Goal: Use online tool/utility: Utilize a website feature to perform a specific function

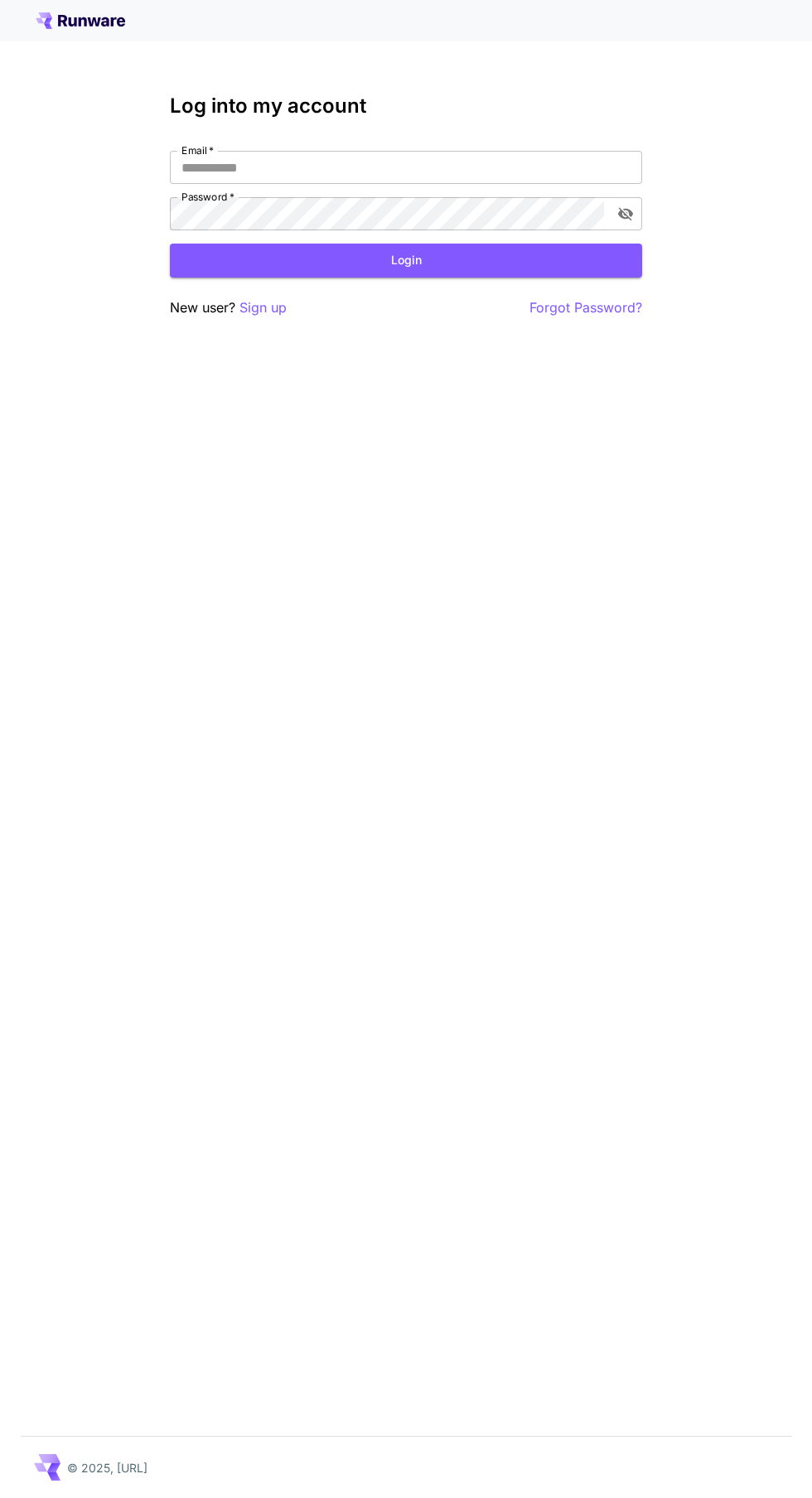
click at [456, 165] on input "Email   *" at bounding box center [406, 167] width 472 height 33
type input "**********"
click button "Login" at bounding box center [406, 260] width 472 height 34
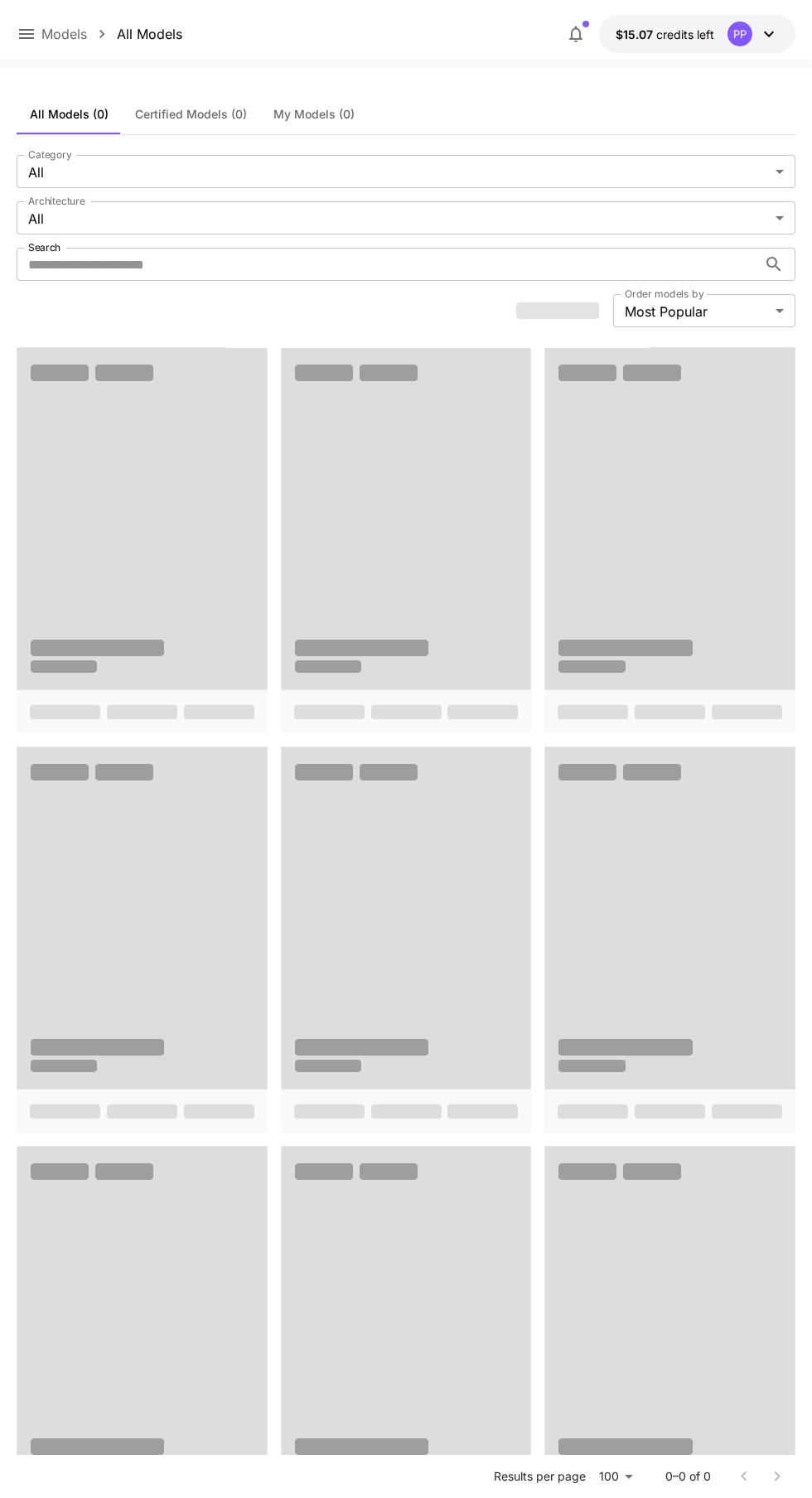
click at [34, 34] on icon at bounding box center [26, 33] width 20 height 20
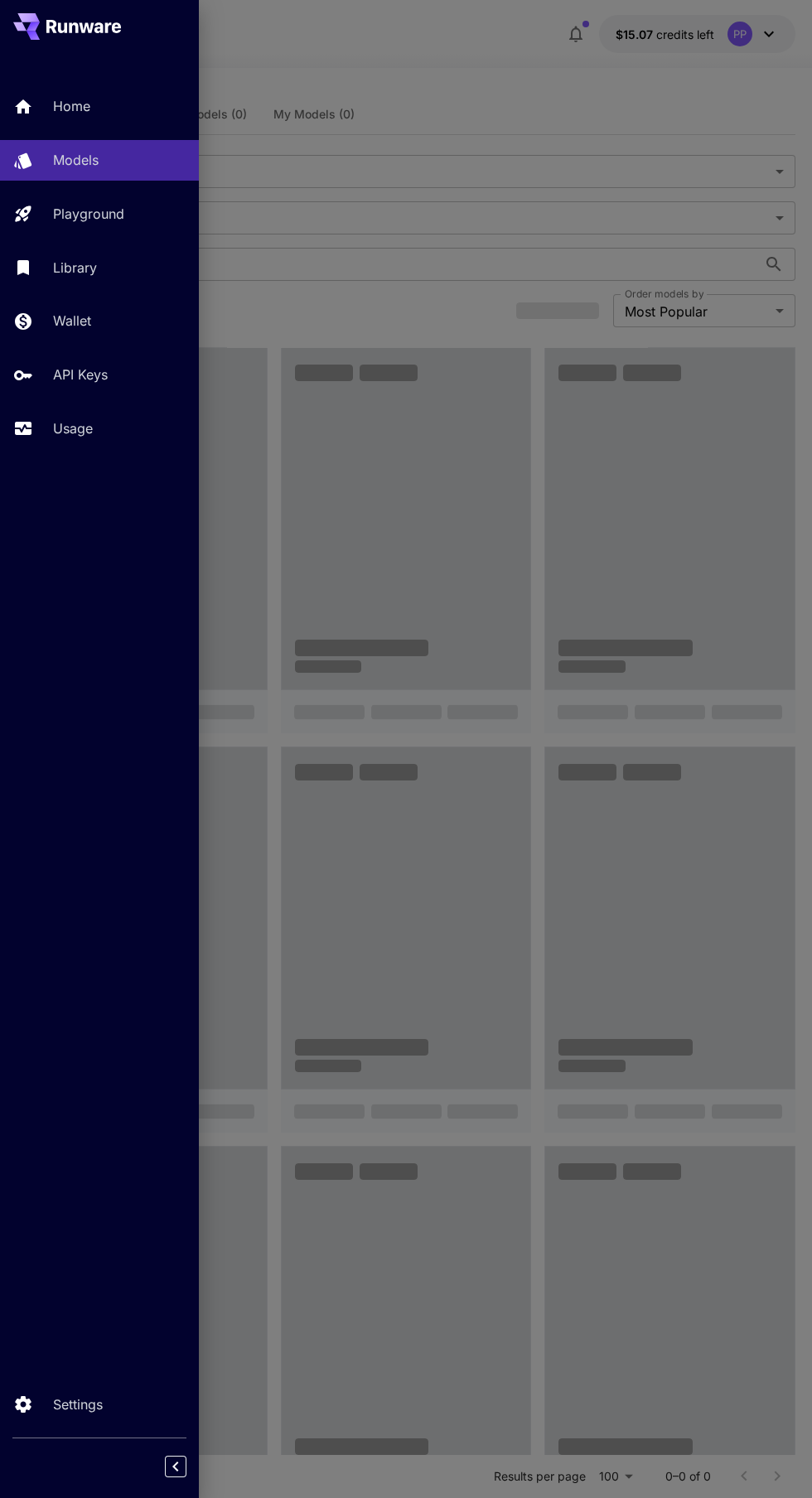
click at [80, 430] on p "Usage" at bounding box center [73, 428] width 40 height 20
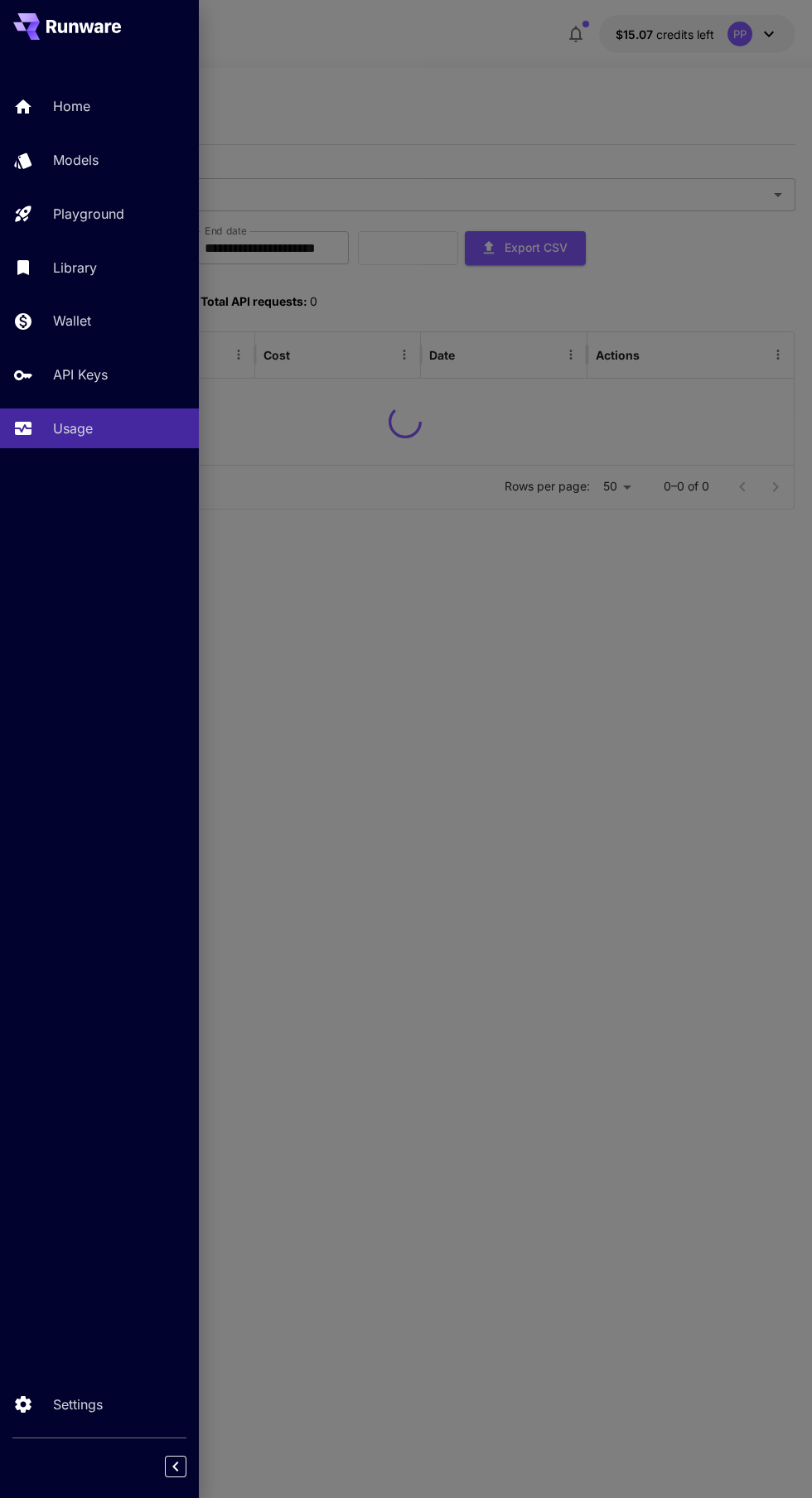
click at [402, 77] on div at bounding box center [406, 749] width 812 height 1498
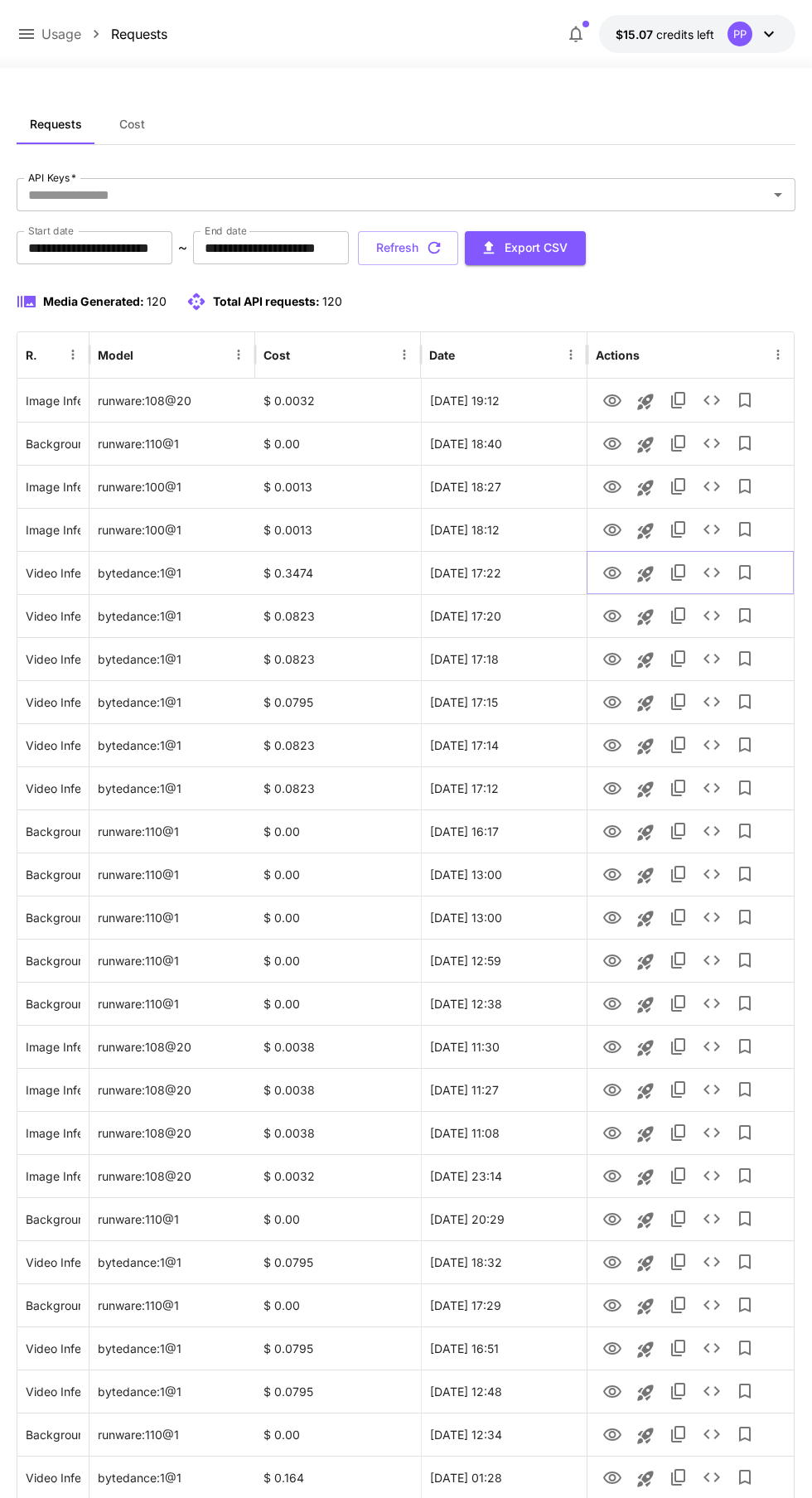
click at [706, 581] on icon "See details" at bounding box center [712, 572] width 20 height 20
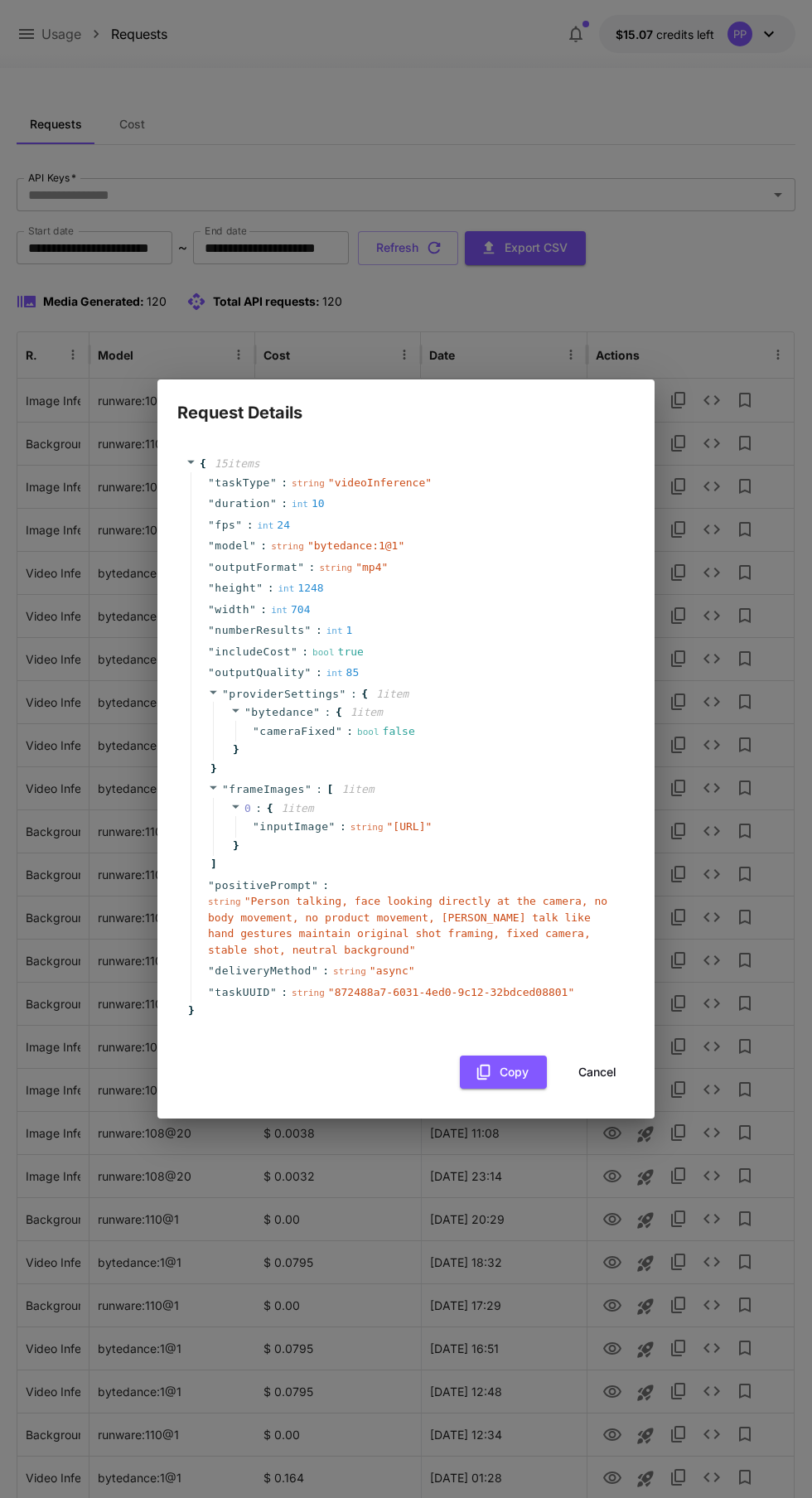
click at [614, 1090] on button "Cancel" at bounding box center [597, 1072] width 74 height 34
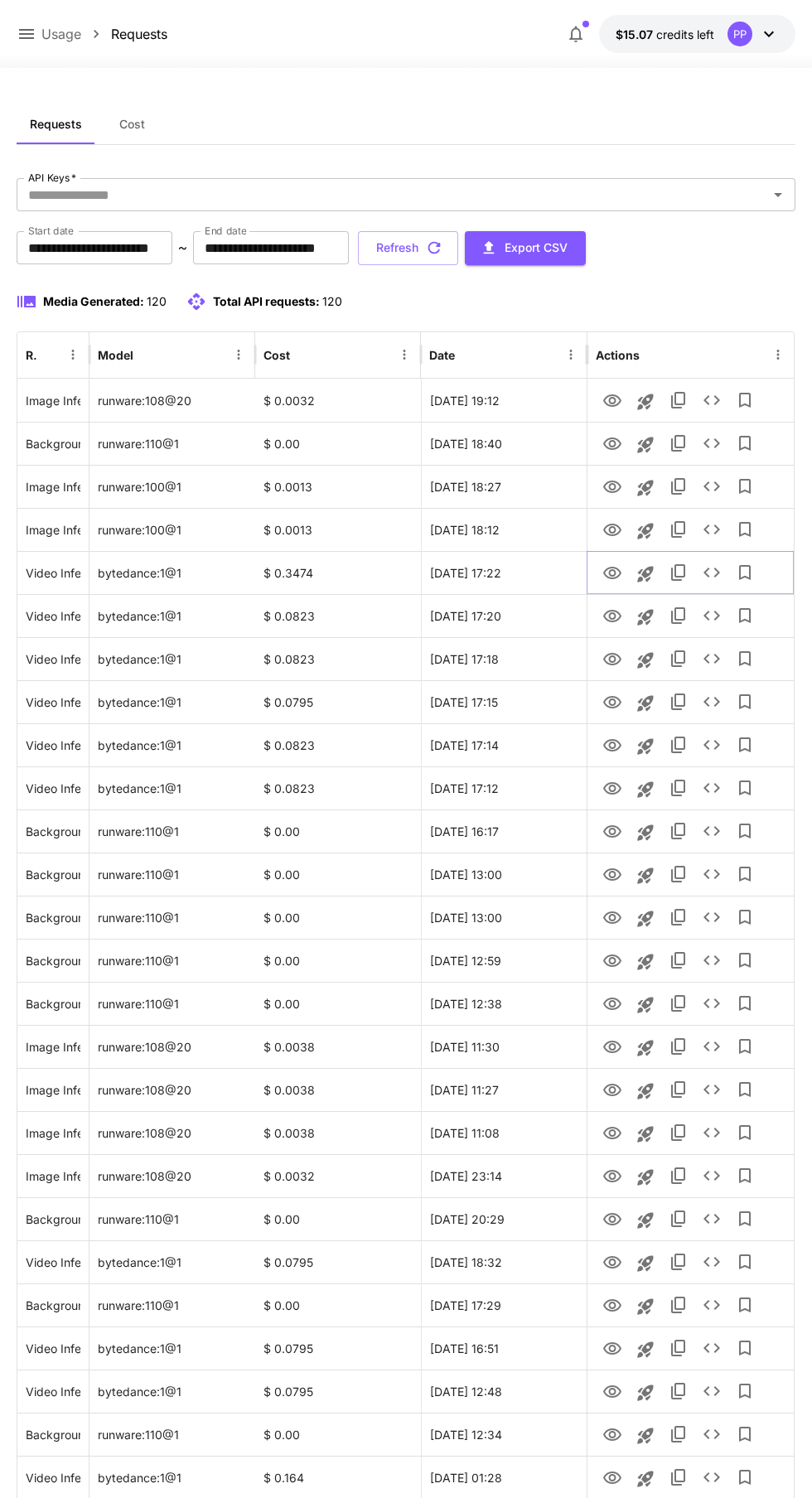
click at [714, 581] on icon "See details" at bounding box center [712, 572] width 20 height 20
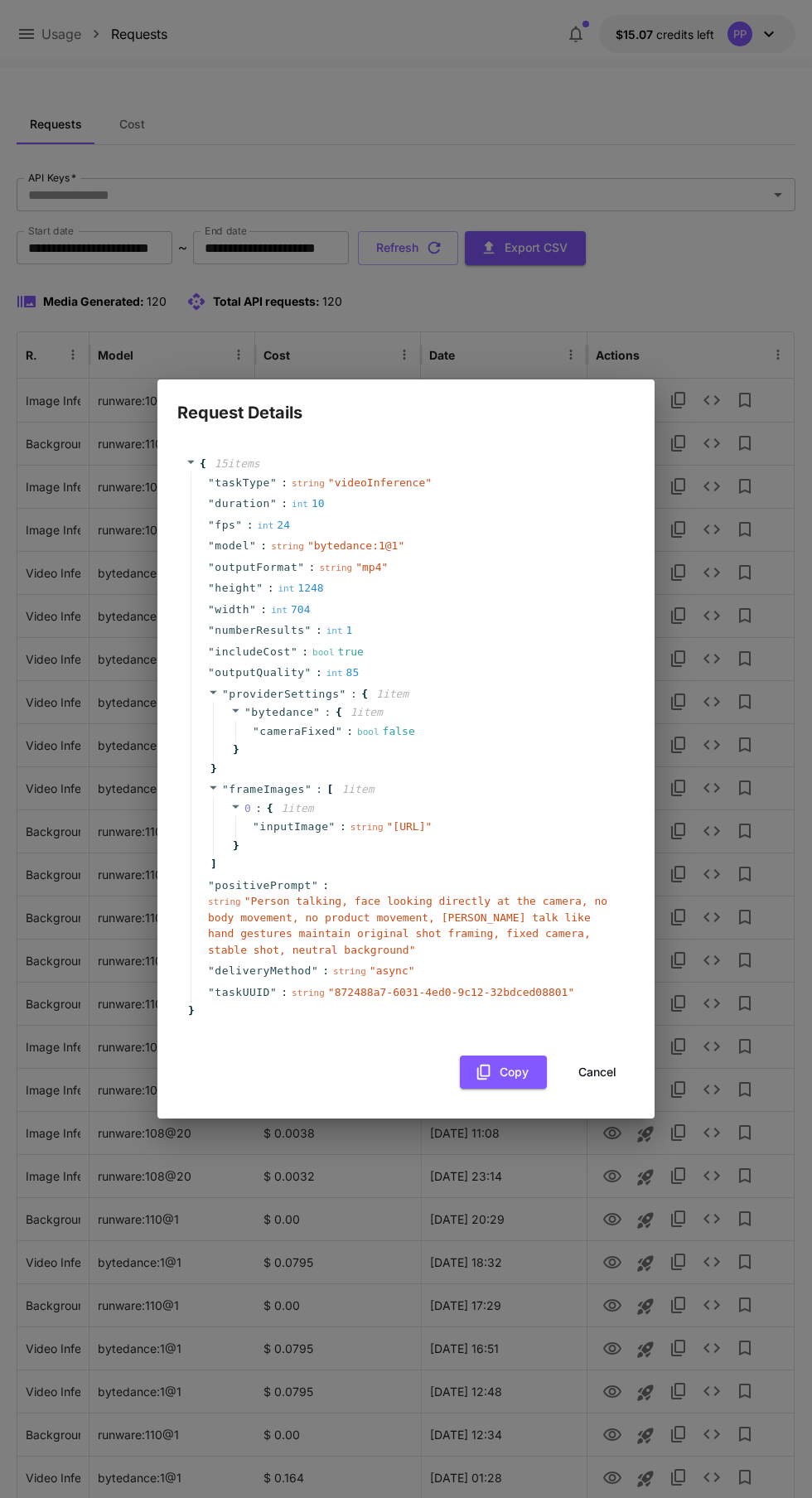
click at [480, 956] on span "" Person talking, face looking directly at the camera, no body movement, no pro…" at bounding box center [407, 926] width 400 height 61
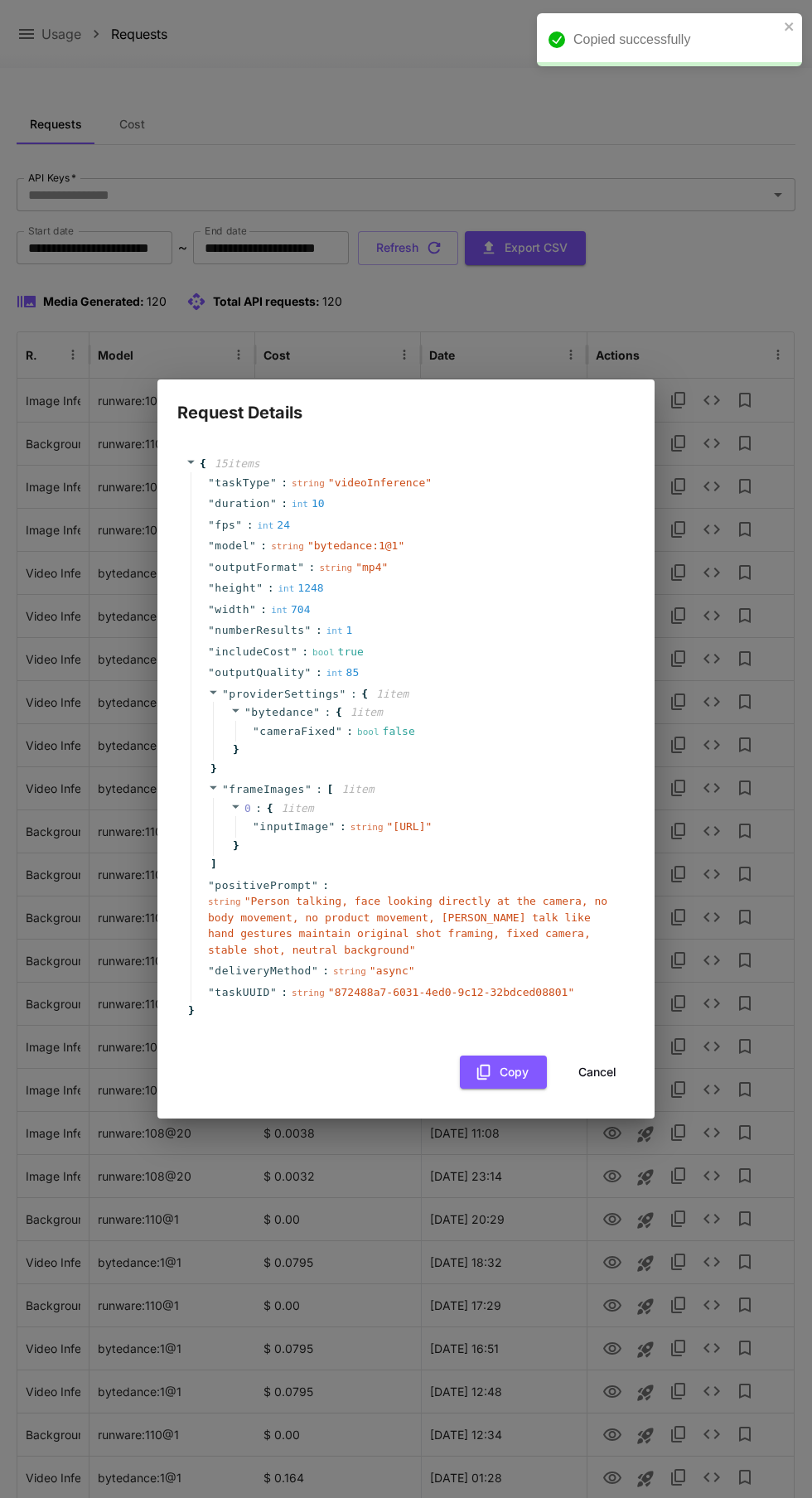
click at [607, 1090] on button "Cancel" at bounding box center [597, 1072] width 74 height 34
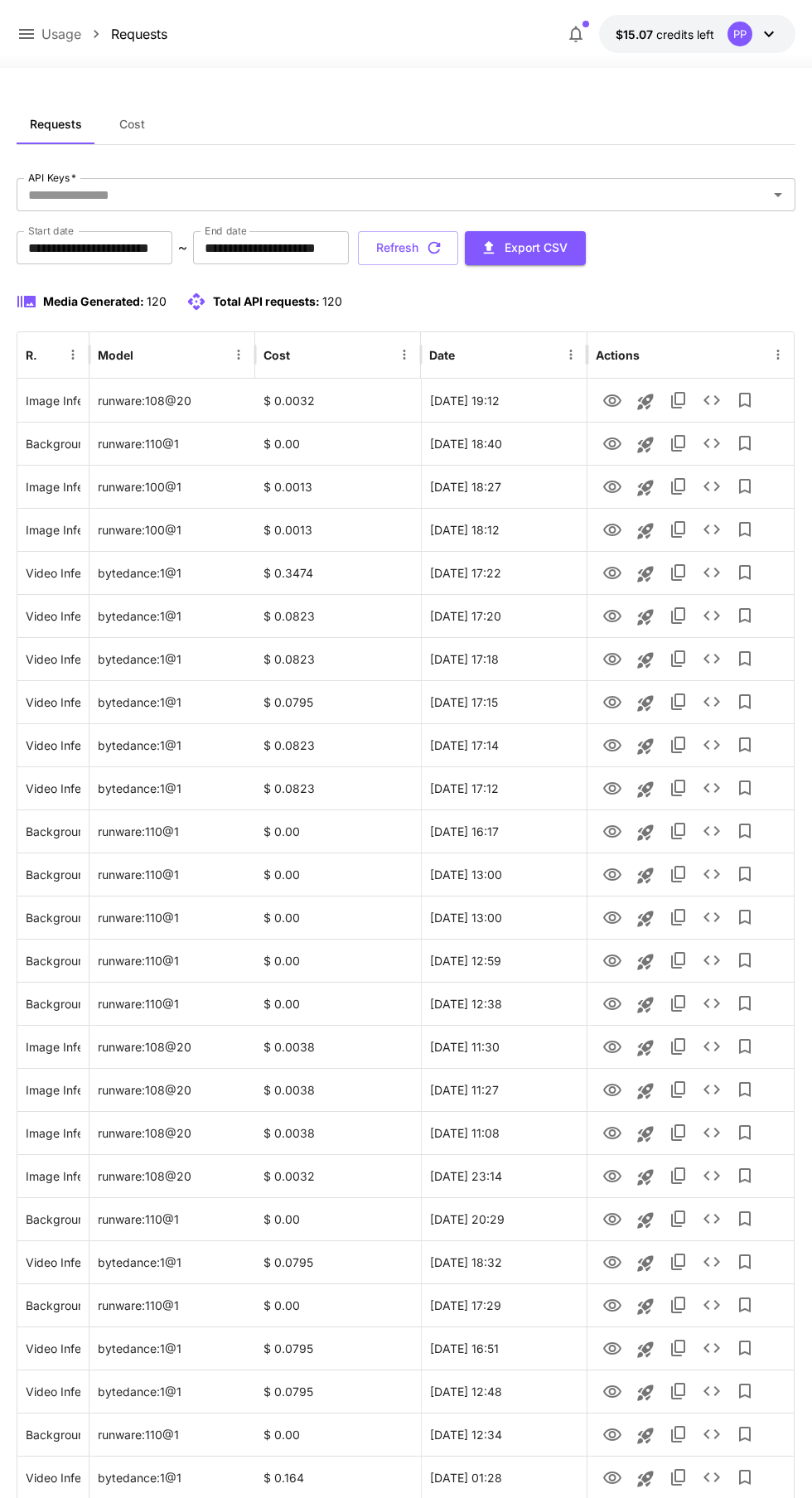
click at [26, 34] on icon at bounding box center [27, 33] width 15 height 10
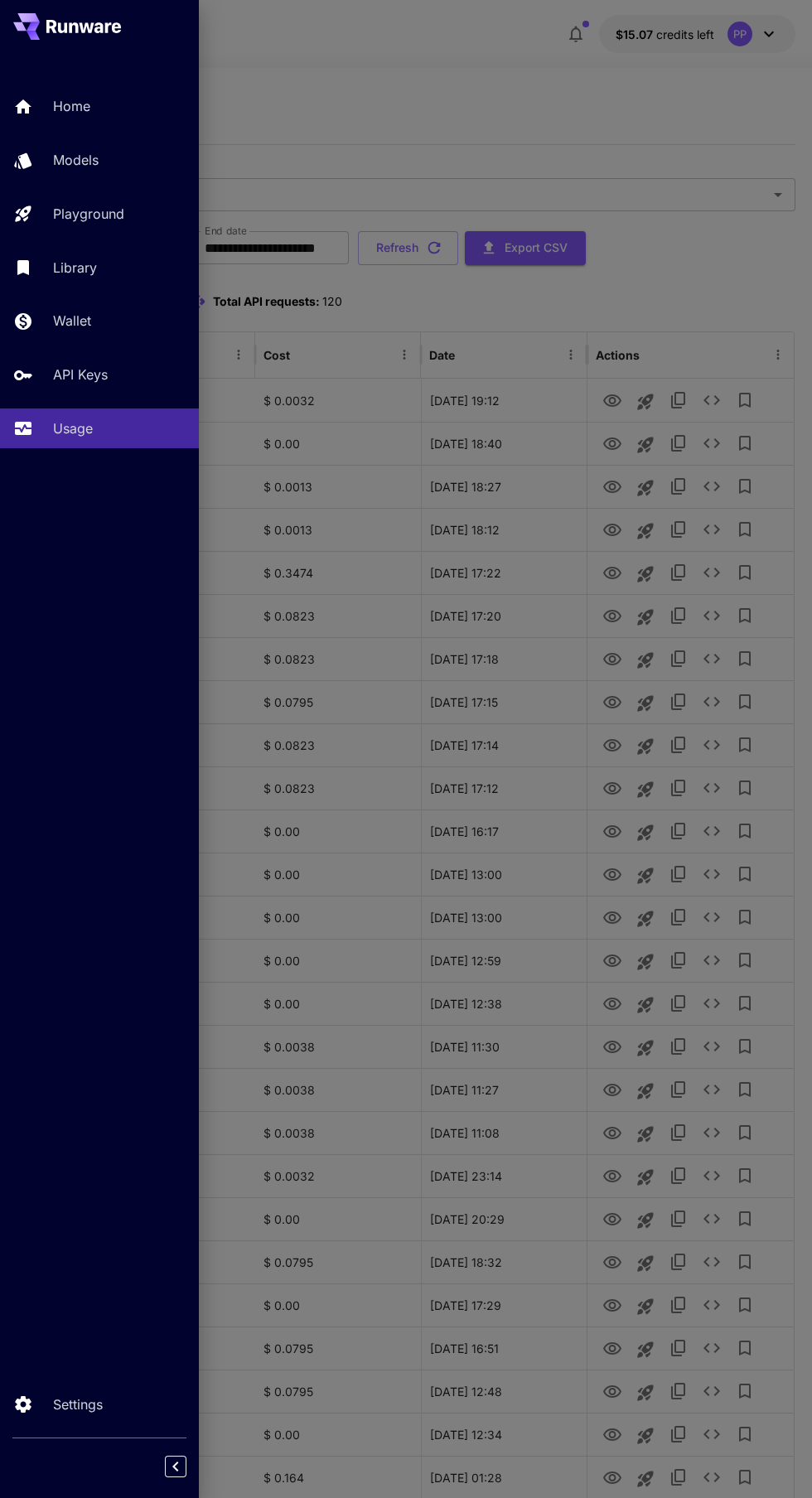
click at [126, 224] on link "Playground" at bounding box center [99, 214] width 198 height 41
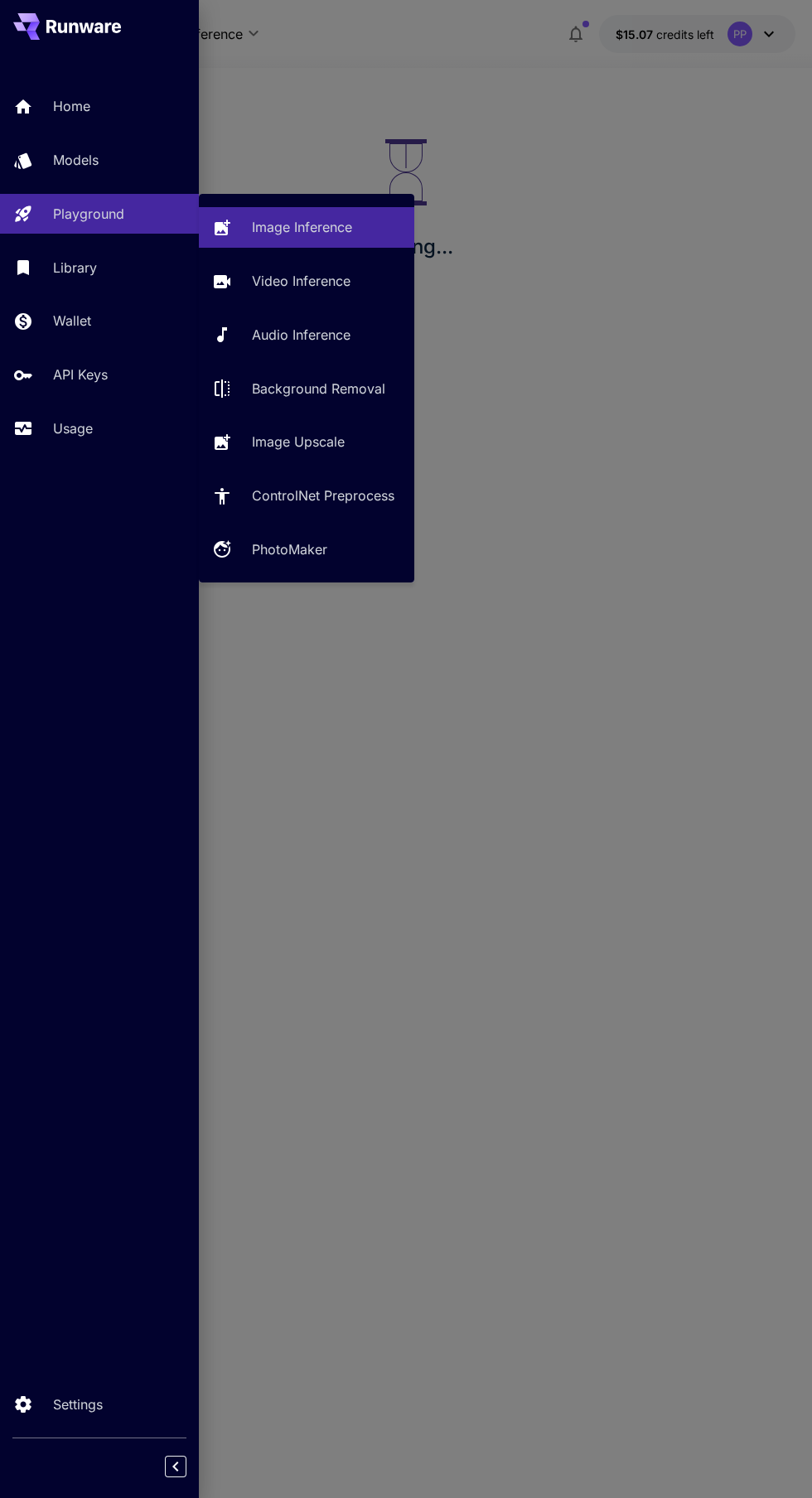
click at [326, 281] on p "Video Inference" at bounding box center [301, 281] width 98 height 20
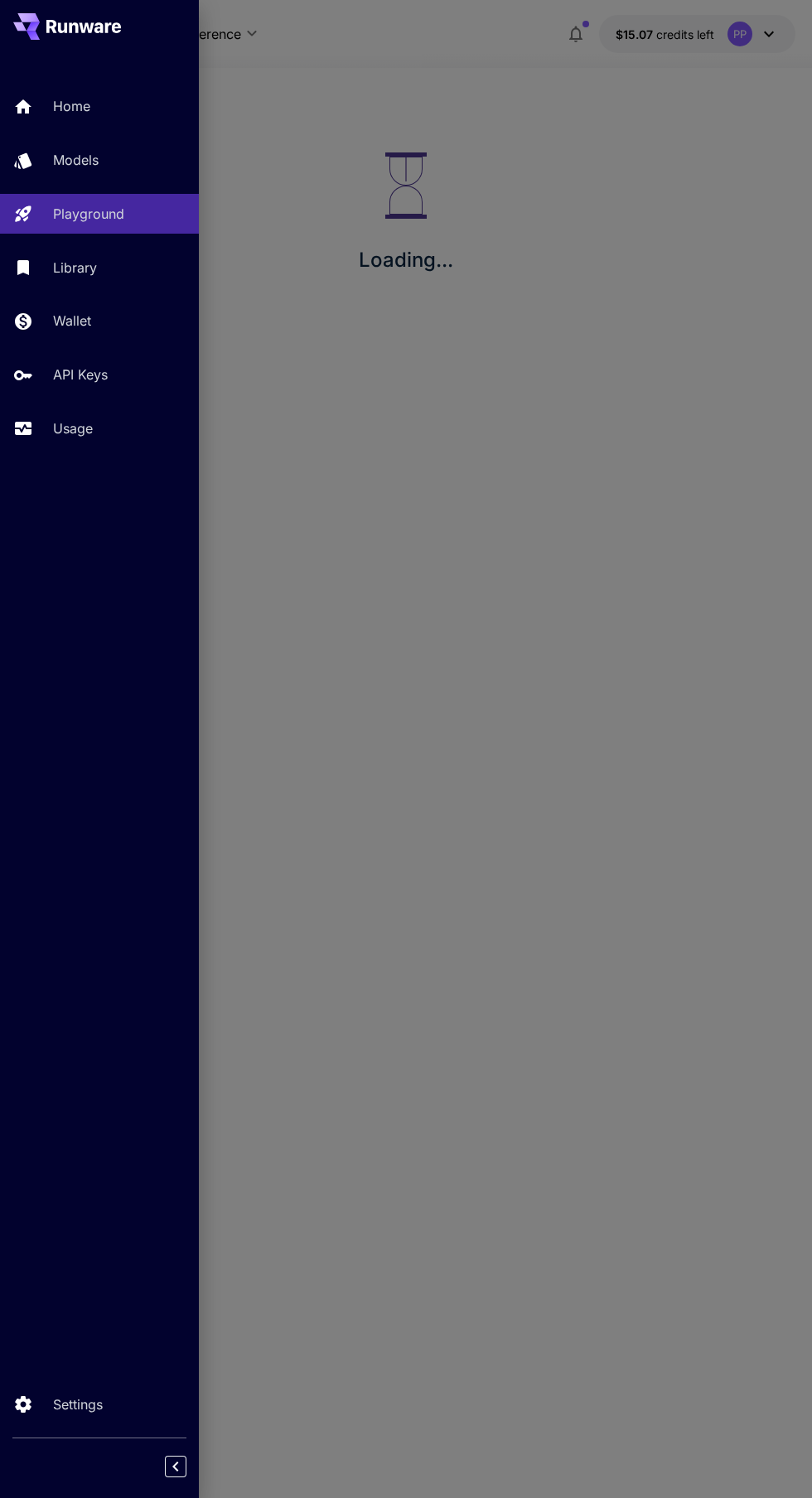
type input "**********"
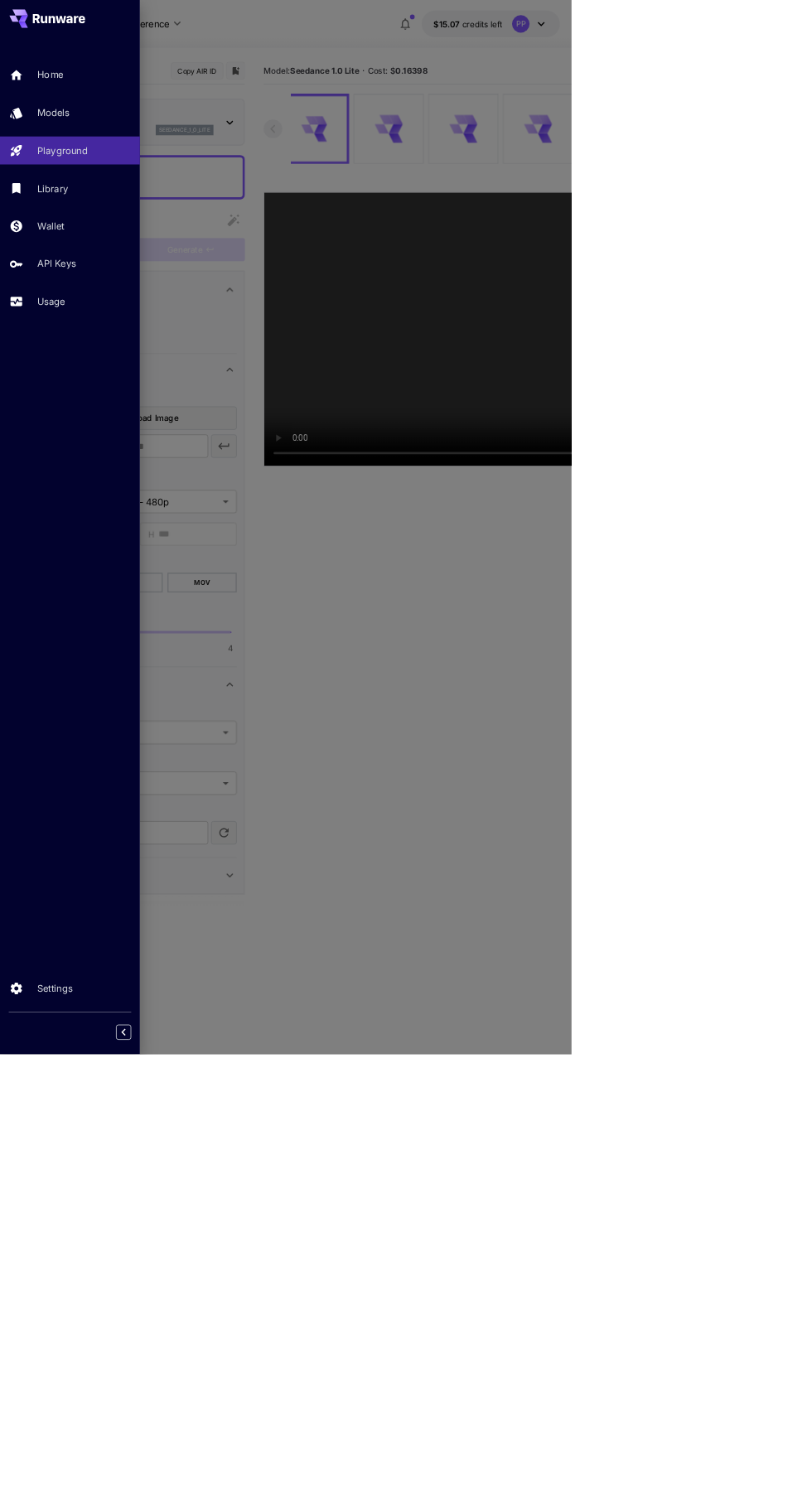
click at [811, 1017] on div at bounding box center [406, 749] width 812 height 1498
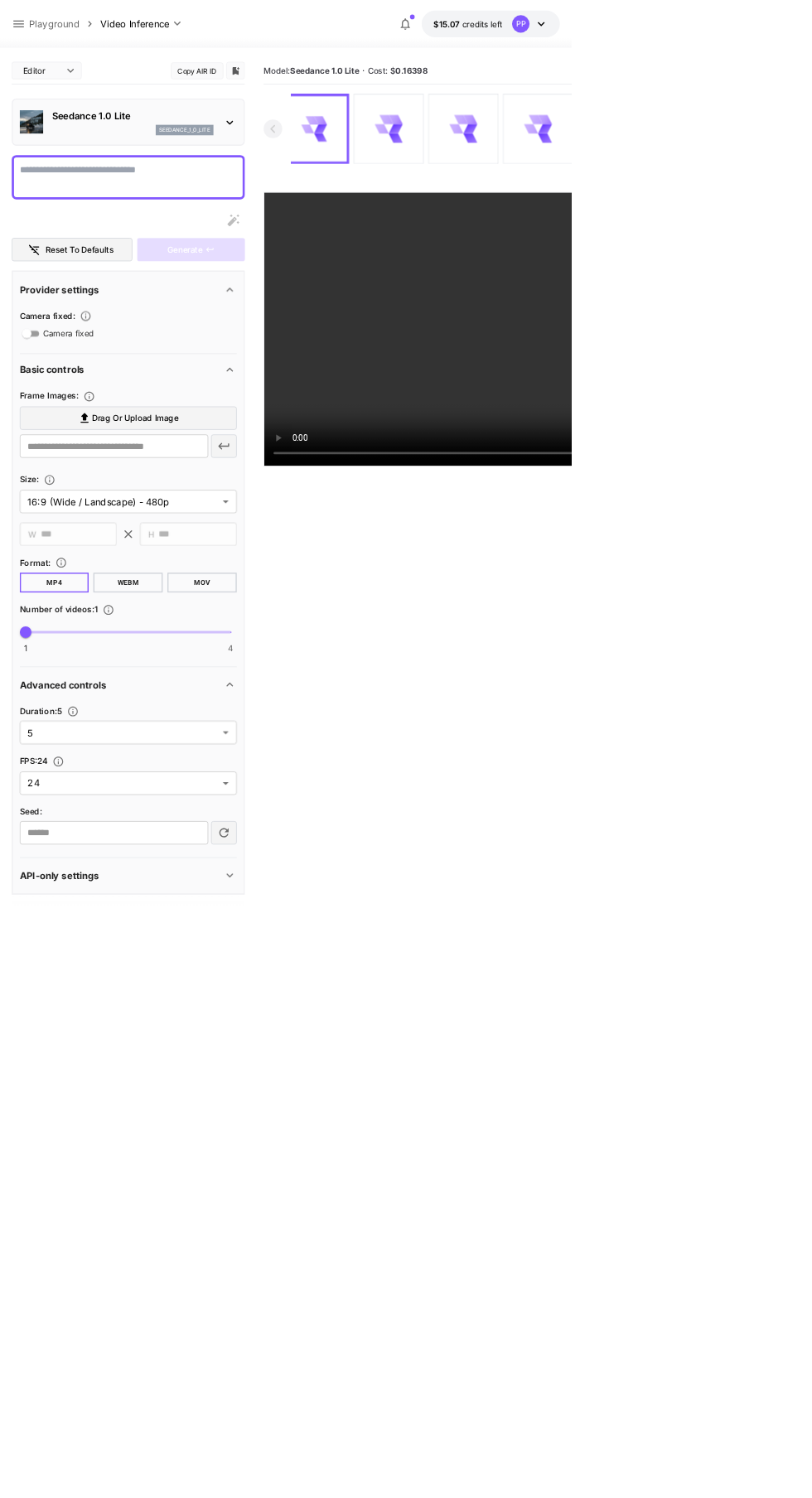
click at [239, 244] on textarea "Camera fixed" at bounding box center [182, 252] width 308 height 40
